Goal: Download file/media

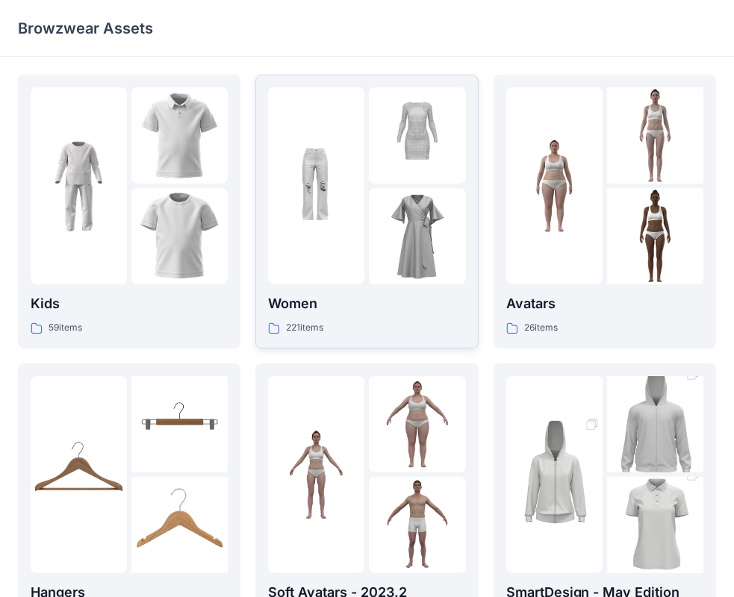
click at [345, 311] on p "Women" at bounding box center [366, 303] width 197 height 21
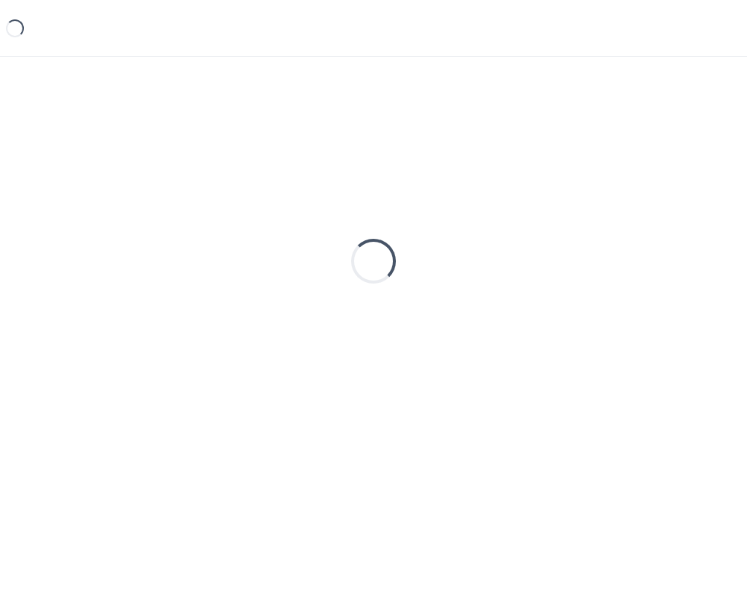
click at [345, 311] on div "Loading..." at bounding box center [373, 261] width 711 height 373
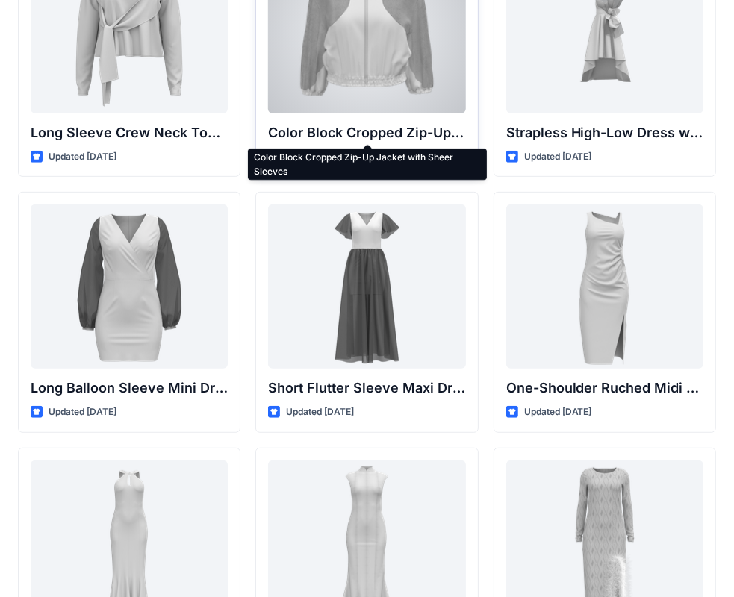
scroll to position [448, 0]
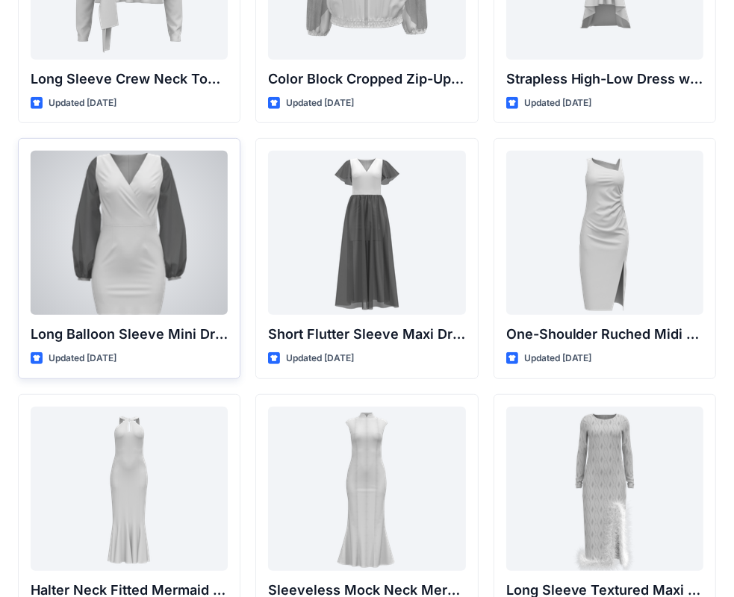
click at [152, 247] on div at bounding box center [129, 233] width 197 height 164
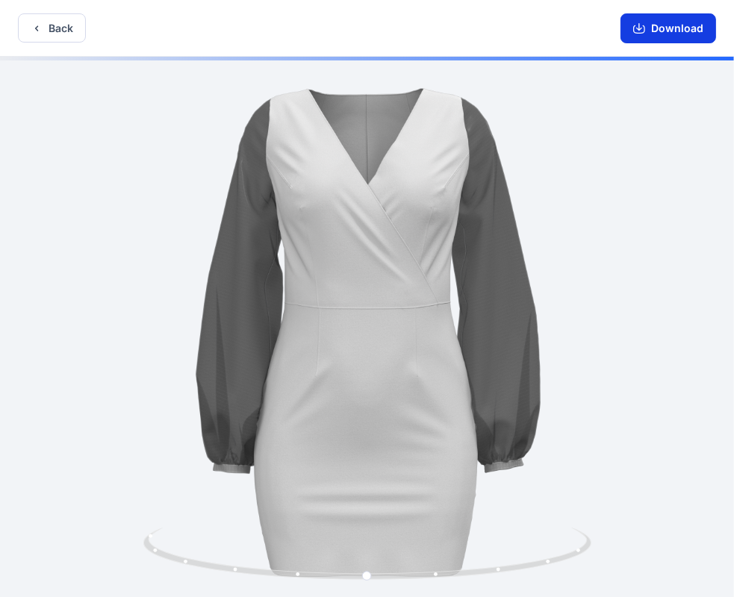
click at [642, 23] on icon "button" at bounding box center [639, 28] width 12 height 12
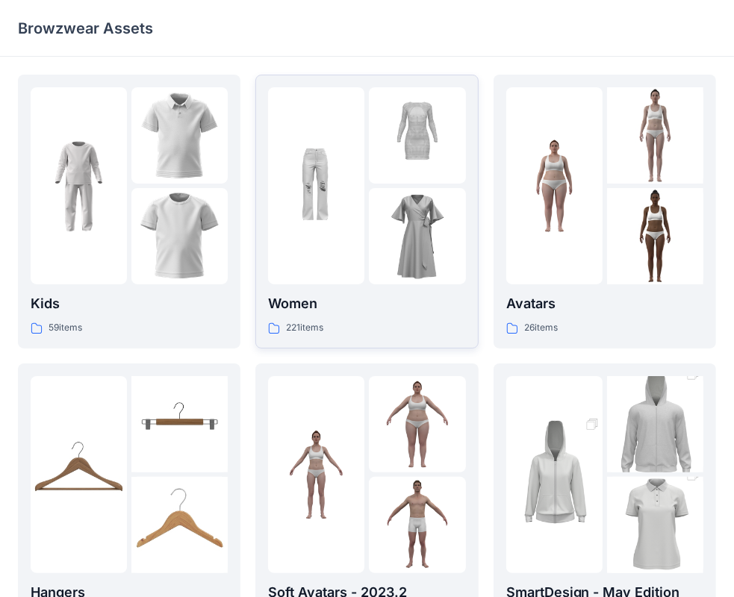
click at [337, 310] on p "Women" at bounding box center [366, 303] width 197 height 21
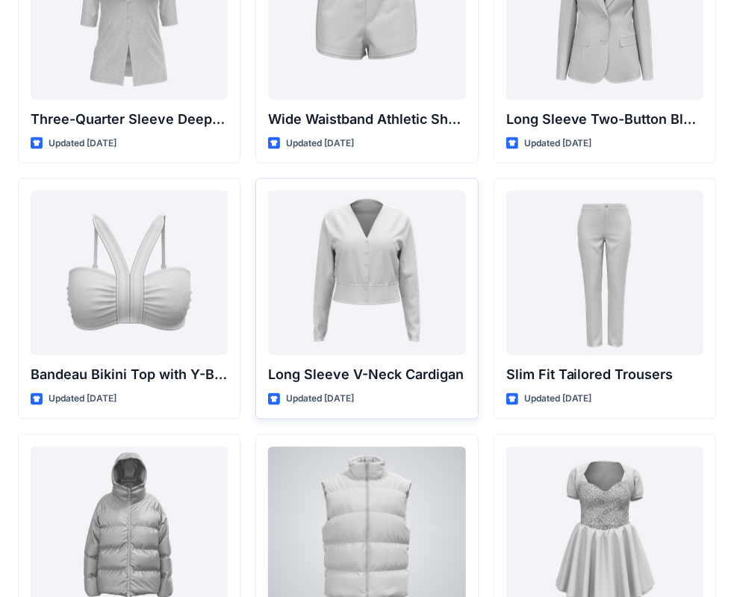
scroll to position [1428, 0]
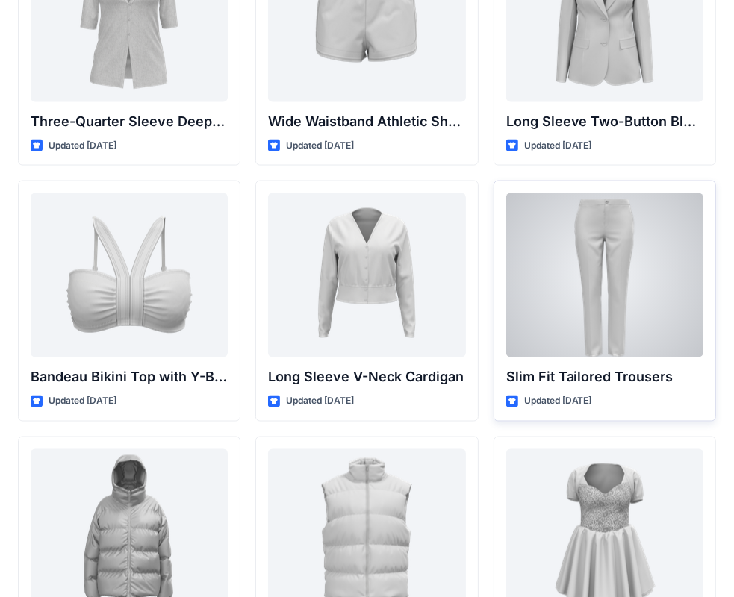
click at [573, 281] on div at bounding box center [604, 275] width 197 height 164
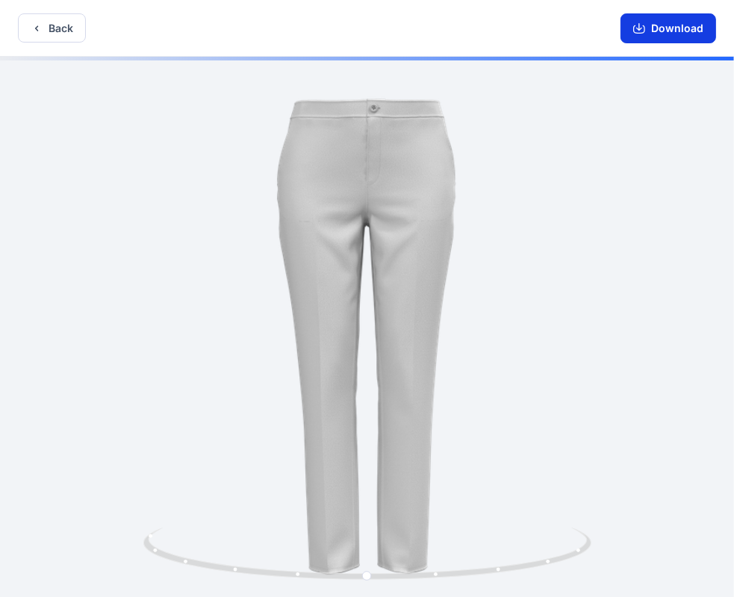
click at [681, 30] on button "Download" at bounding box center [668, 28] width 96 height 30
